Goal: Find specific page/section: Find specific page/section

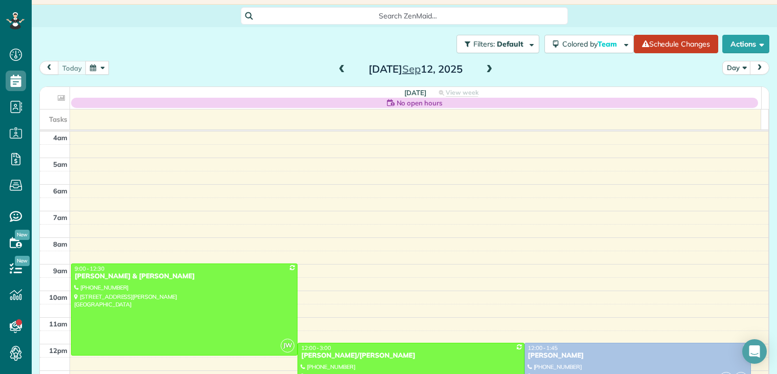
scroll to position [80, 0]
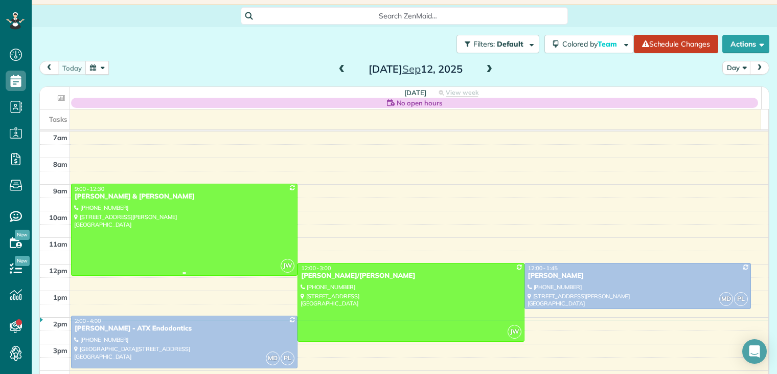
click at [104, 197] on div "[PERSON_NAME] & [PERSON_NAME]" at bounding box center [184, 196] width 220 height 9
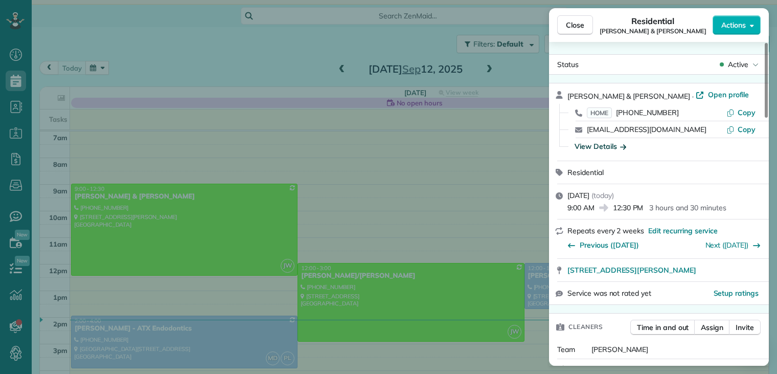
click at [624, 145] on icon "button" at bounding box center [623, 146] width 6 height 10
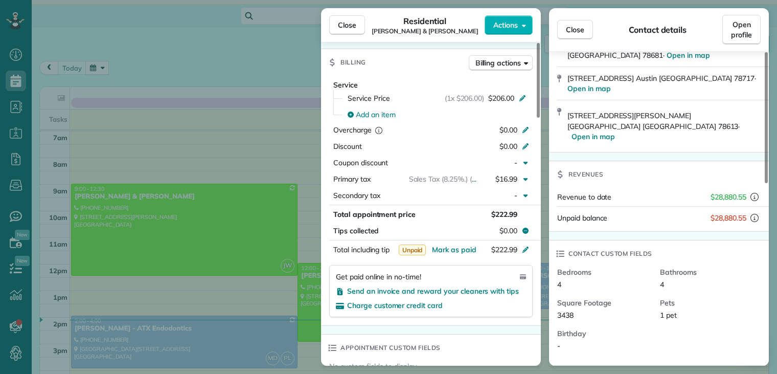
scroll to position [307, 0]
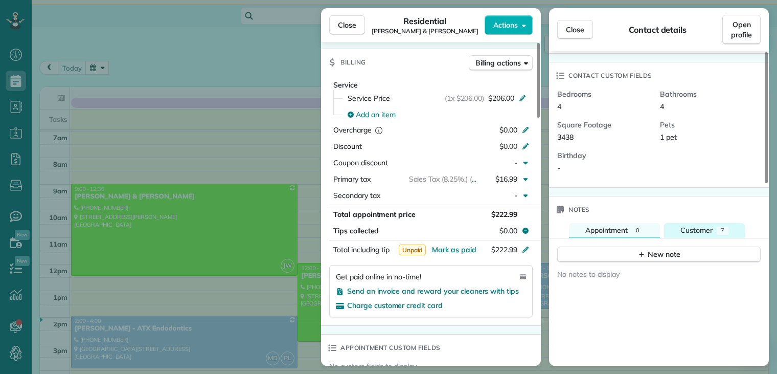
click at [700, 225] on span "Customer" at bounding box center [696, 229] width 32 height 9
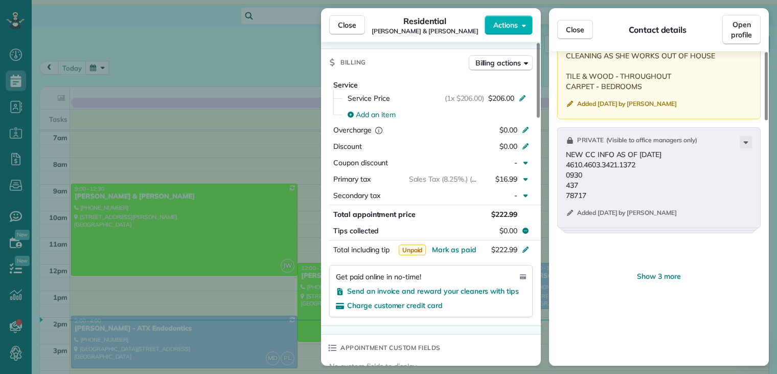
scroll to position [1022, 0]
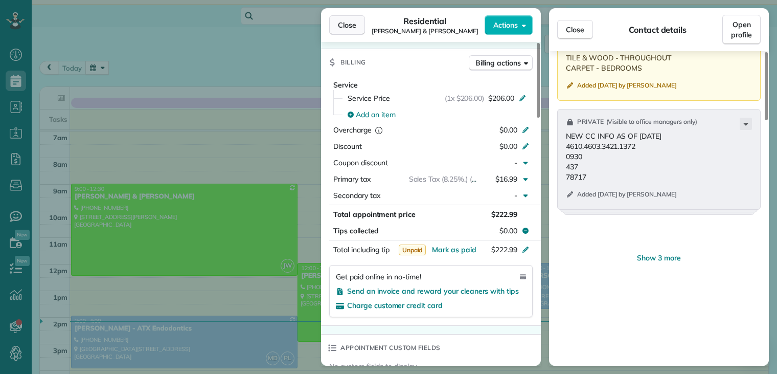
click at [343, 28] on span "Close" at bounding box center [347, 25] width 18 height 10
